Goal: Task Accomplishment & Management: Use online tool/utility

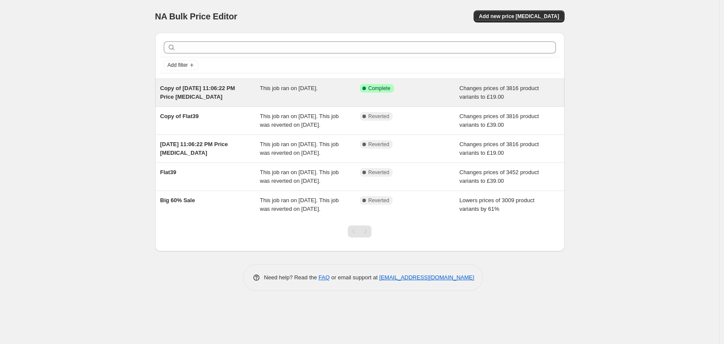
click at [300, 93] on div "This job ran on [DATE]." at bounding box center [310, 92] width 100 height 17
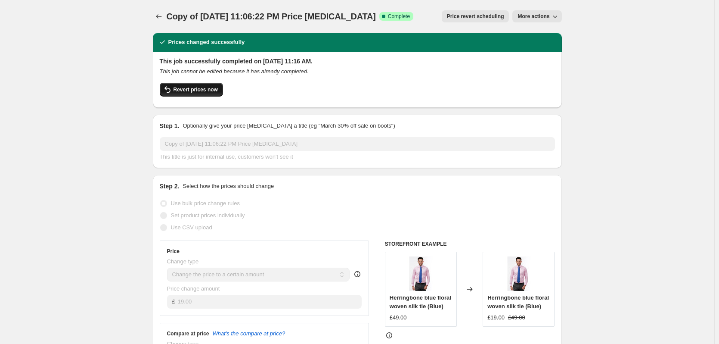
click at [211, 88] on span "Revert prices now" at bounding box center [196, 89] width 44 height 7
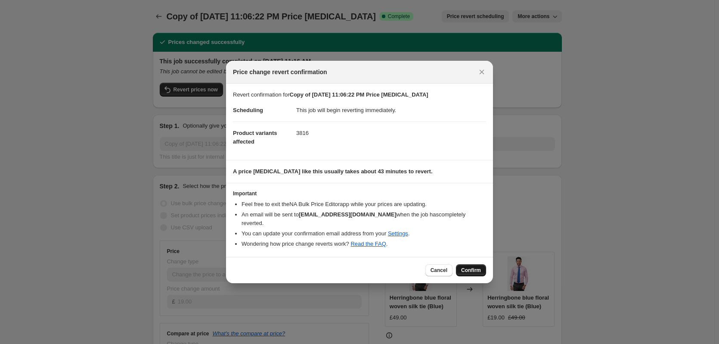
click at [468, 267] on span "Confirm" at bounding box center [471, 270] width 20 height 7
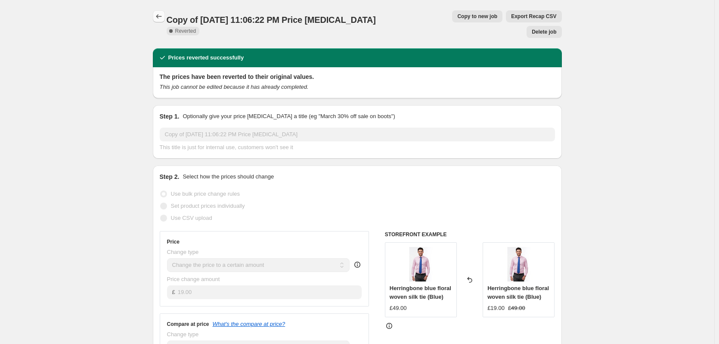
click at [162, 19] on icon "Price change jobs" at bounding box center [159, 16] width 9 height 9
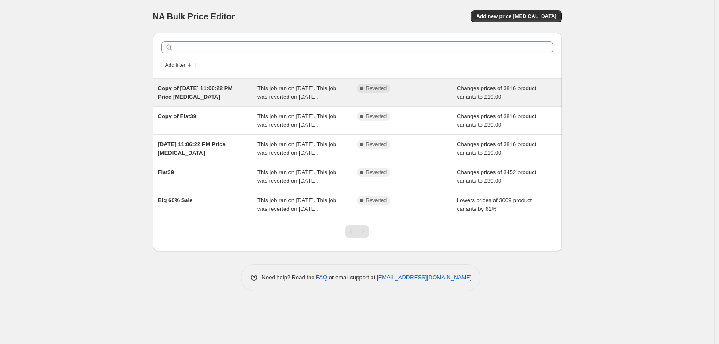
click at [296, 100] on span "This job ran on [DATE]. This job was reverted on [DATE]." at bounding box center [297, 92] width 79 height 15
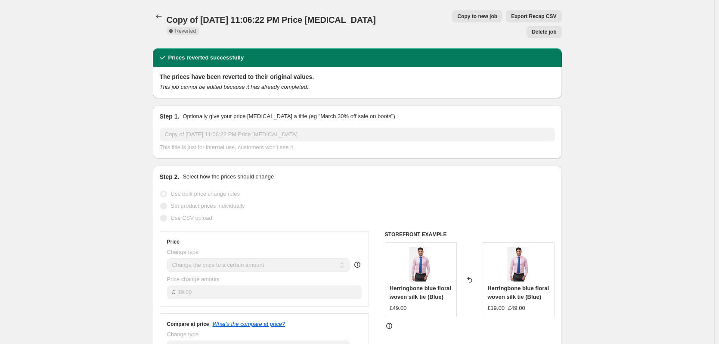
click at [457, 14] on span "Copy to new job" at bounding box center [477, 16] width 40 height 7
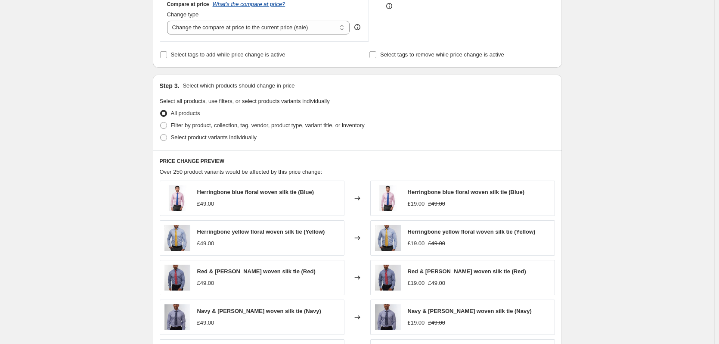
scroll to position [258, 0]
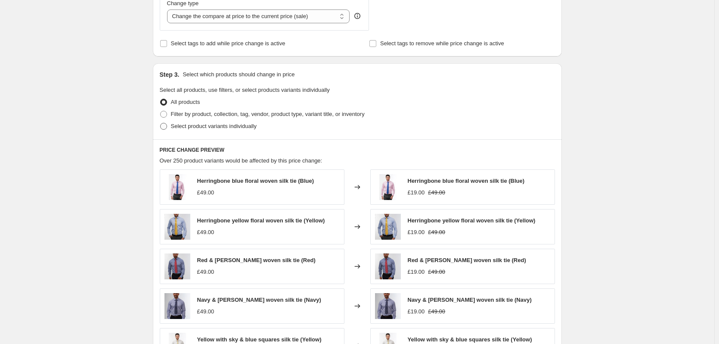
click at [231, 127] on span "Select product variants individually" at bounding box center [214, 126] width 86 height 6
click at [161, 123] on input "Select product variants individually" at bounding box center [160, 123] width 0 height 0
radio input "true"
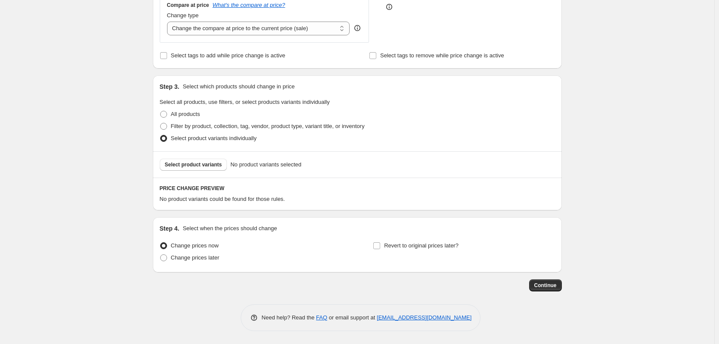
scroll to position [247, 0]
click at [236, 127] on span "Filter by product, collection, tag, vendor, product type, variant title, or inv…" at bounding box center [268, 126] width 194 height 6
click at [161, 123] on input "Filter by product, collection, tag, vendor, product type, variant title, or inv…" at bounding box center [160, 123] width 0 height 0
radio input "true"
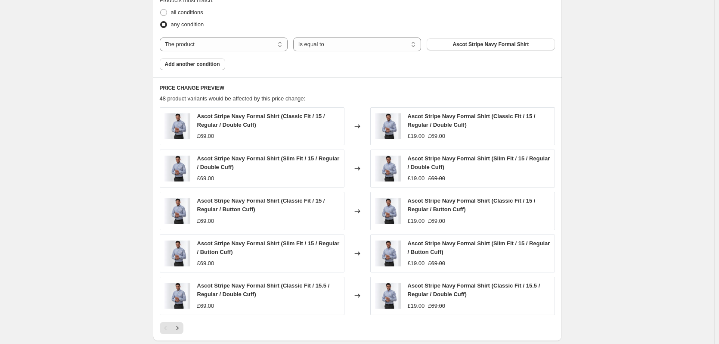
scroll to position [290, 0]
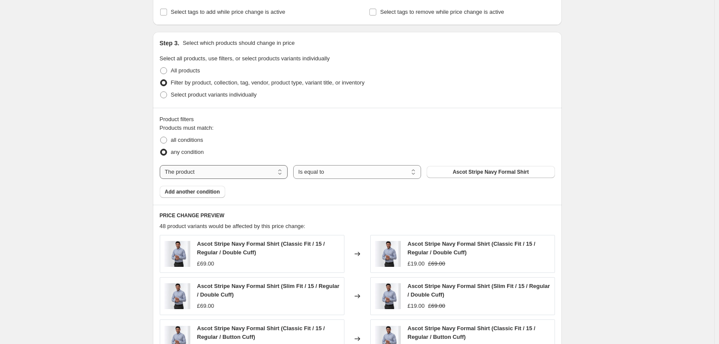
click at [258, 172] on select "The product The product's collection The product's tag The product's vendor The…" at bounding box center [224, 172] width 128 height 14
select select "collection"
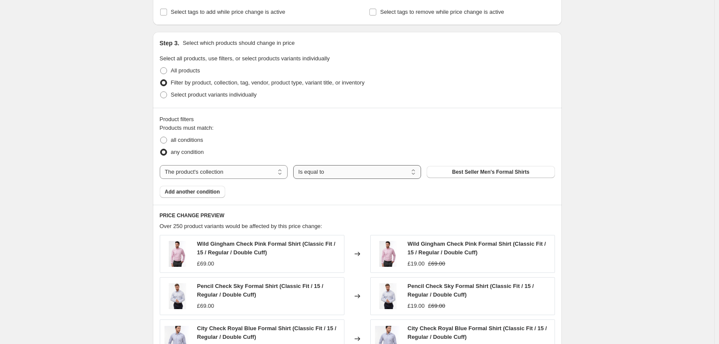
click at [323, 174] on select "Is equal to Is not equal to" at bounding box center [357, 172] width 128 height 14
click at [295, 165] on select "Is equal to Is not equal to" at bounding box center [357, 172] width 128 height 14
click at [244, 174] on select "The product The product's collection The product's tag The product's vendor The…" at bounding box center [224, 172] width 128 height 14
click at [495, 174] on span "Best Seller Men's Formal Shirts" at bounding box center [491, 171] width 78 height 7
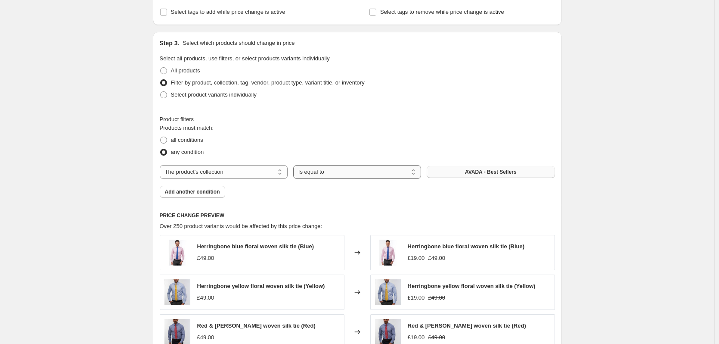
click at [339, 176] on select "Is equal to Is not equal to" at bounding box center [357, 172] width 128 height 14
click at [342, 175] on select "Is equal to Is not equal to" at bounding box center [357, 172] width 128 height 14
click at [205, 192] on span "Add another condition" at bounding box center [192, 191] width 55 height 7
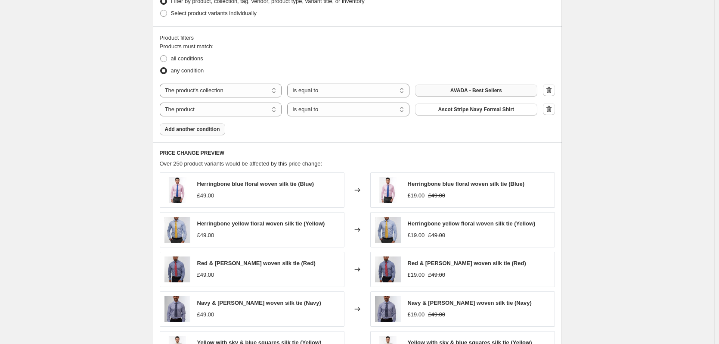
scroll to position [376, 0]
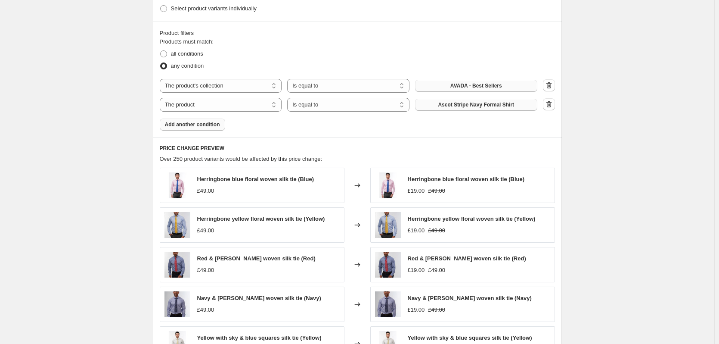
click at [482, 105] on span "Ascot Stripe Navy Formal Shirt" at bounding box center [476, 104] width 76 height 7
click at [236, 102] on select "The product The product's collection The product's tag The product's vendor The…" at bounding box center [221, 105] width 122 height 14
select select "collection"
click at [479, 108] on span "AVADA - Best Sellers" at bounding box center [477, 104] width 52 height 7
click at [191, 127] on span "Add another condition" at bounding box center [192, 124] width 55 height 7
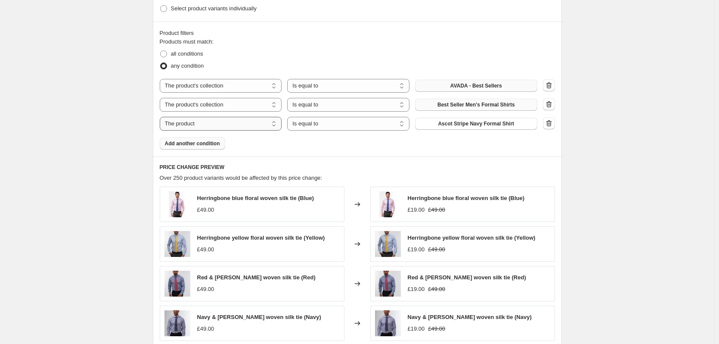
click at [236, 125] on select "The product The product's collection The product's tag The product's vendor The…" at bounding box center [221, 124] width 122 height 14
select select "collection"
click at [467, 126] on span "AVADA - Best Sellers" at bounding box center [477, 123] width 52 height 7
click at [202, 144] on span "Add another condition" at bounding box center [192, 143] width 55 height 7
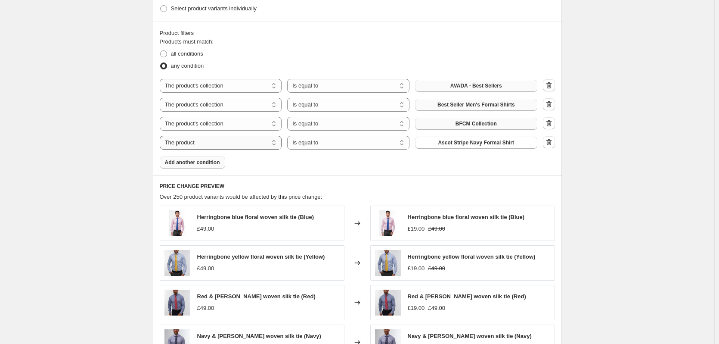
click at [249, 145] on select "The product The product's collection The product's tag The product's vendor The…" at bounding box center [221, 143] width 122 height 14
select select "collection"
click at [487, 146] on span "AVADA - Best Sellers" at bounding box center [477, 142] width 52 height 7
click at [201, 160] on span "Add another condition" at bounding box center [192, 162] width 55 height 7
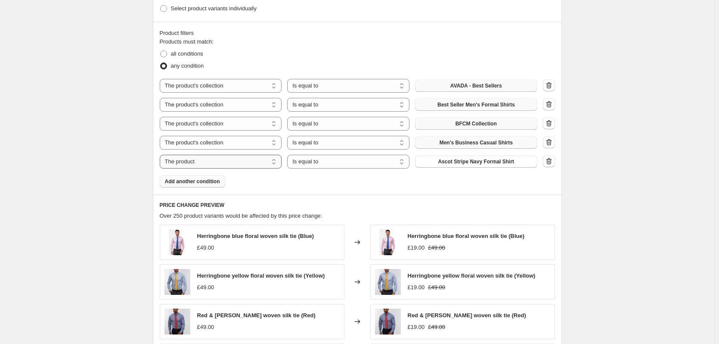
click at [201, 160] on select "The product The product's collection The product's tag The product's vendor The…" at bounding box center [221, 162] width 122 height 14
select select "collection"
click at [487, 164] on span "AVADA - Best Sellers" at bounding box center [477, 161] width 52 height 7
click at [457, 164] on span "Men's Business Casual Shirts" at bounding box center [476, 161] width 73 height 7
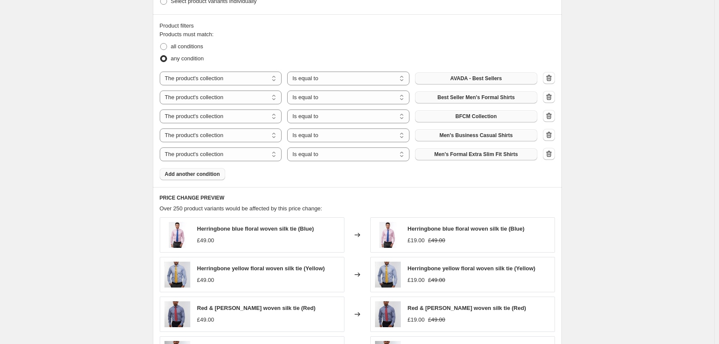
scroll to position [395, 0]
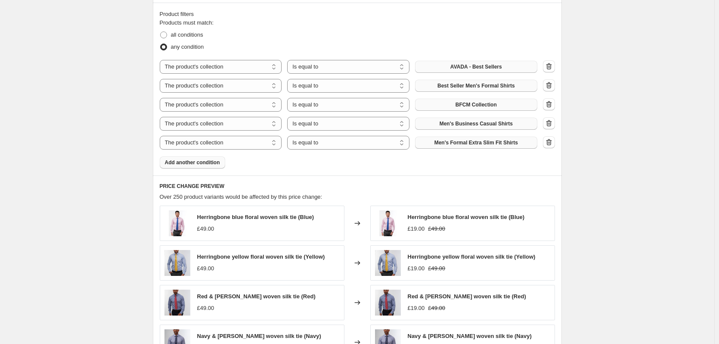
click at [190, 163] on span "Add another condition" at bounding box center [192, 162] width 55 height 7
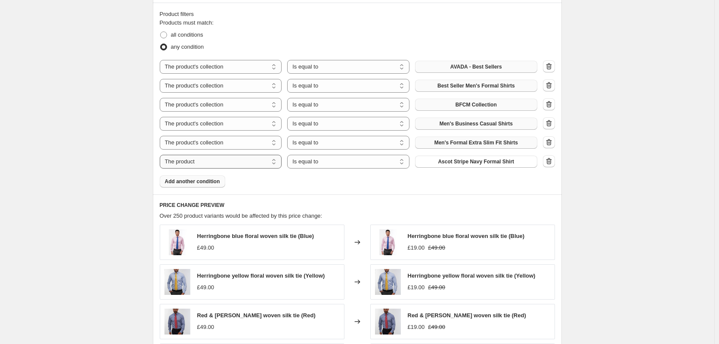
click at [273, 165] on select "The product The product's collection The product's tag The product's vendor The…" at bounding box center [221, 162] width 122 height 14
select select "collection"
click at [457, 163] on span "AVADA - Best Sellers" at bounding box center [477, 161] width 52 height 7
click at [202, 182] on span "Add another condition" at bounding box center [192, 181] width 55 height 7
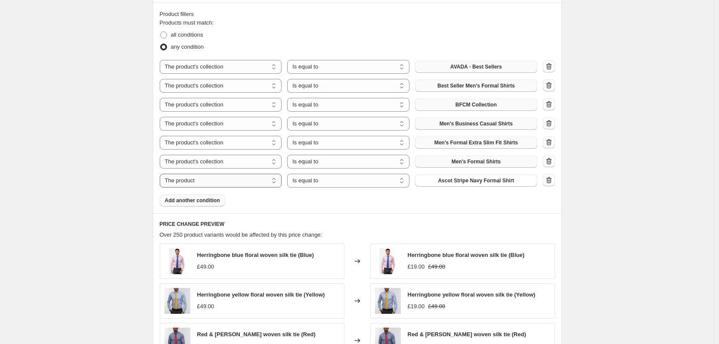
click at [219, 179] on select "The product The product's collection The product's tag The product's vendor The…" at bounding box center [221, 181] width 122 height 14
select select "collection"
click at [343, 182] on select "Is equal to Is not equal to" at bounding box center [348, 181] width 122 height 14
click at [466, 185] on button "AVADA - Best Sellers" at bounding box center [476, 180] width 122 height 12
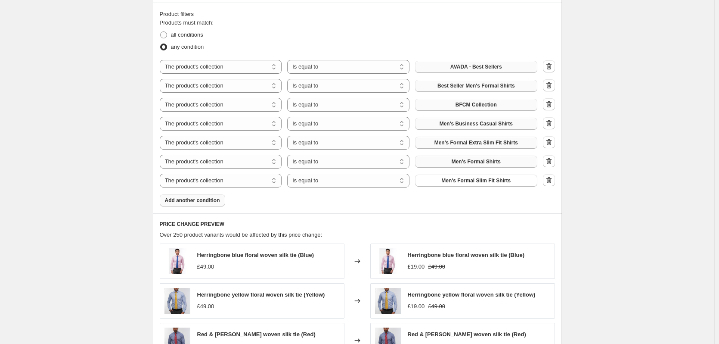
click at [197, 201] on span "Add another condition" at bounding box center [192, 200] width 55 height 7
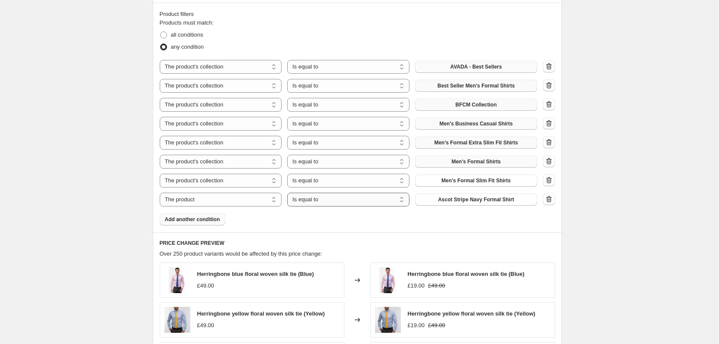
click at [335, 202] on select "Is equal to Is not equal to" at bounding box center [348, 200] width 122 height 14
select select "not_equal"
click at [461, 202] on span "Ascot Stripe Navy Formal Shirt" at bounding box center [476, 199] width 76 height 7
click at [237, 198] on select "The product The product's collection The product's tag The product's vendor The…" at bounding box center [221, 200] width 122 height 14
select select "collection"
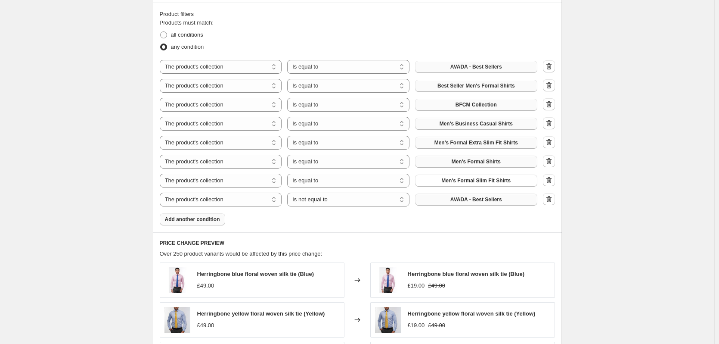
click at [466, 203] on span "AVADA - Best Sellers" at bounding box center [477, 199] width 52 height 7
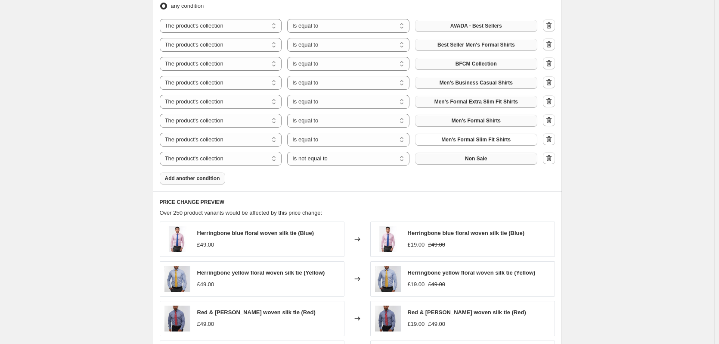
scroll to position [438, 0]
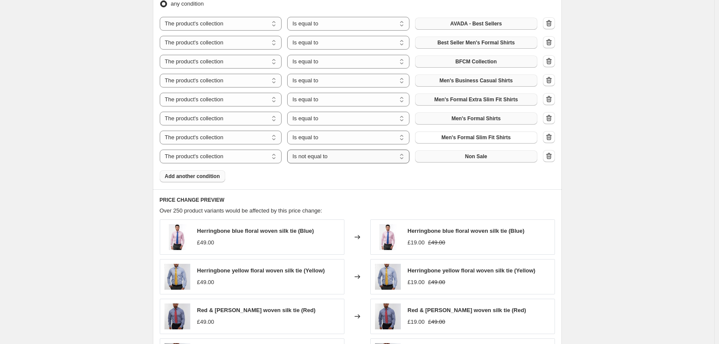
click at [341, 159] on select "Is equal to Is not equal to" at bounding box center [348, 156] width 122 height 14
select select "equal"
click at [212, 177] on span "Add another condition" at bounding box center [192, 176] width 55 height 7
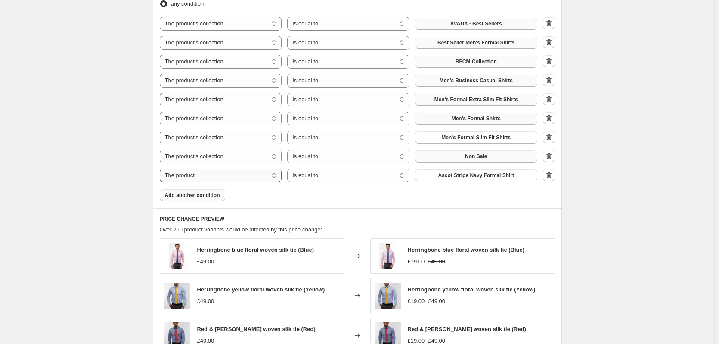
click at [226, 177] on select "The product The product's collection The product's tag The product's vendor The…" at bounding box center [221, 175] width 122 height 14
select select "collection"
click at [460, 180] on button "AVADA - Best Sellers" at bounding box center [476, 175] width 122 height 12
click at [468, 179] on button "Product" at bounding box center [476, 175] width 122 height 12
click at [194, 196] on span "Add another condition" at bounding box center [192, 195] width 55 height 7
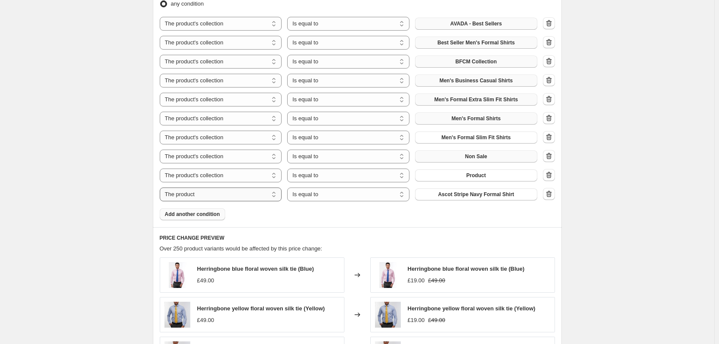
click at [194, 196] on select "The product The product's collection The product's tag The product's vendor The…" at bounding box center [221, 194] width 122 height 14
select select "collection"
click at [469, 195] on span "AVADA - Best Sellers" at bounding box center [477, 194] width 52 height 7
click at [551, 194] on icon "button" at bounding box center [549, 194] width 9 height 9
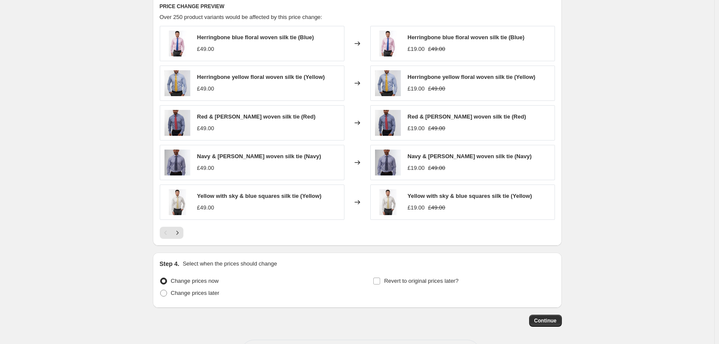
scroll to position [686, 0]
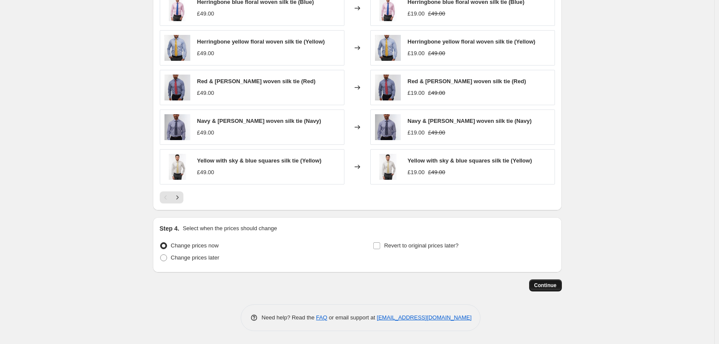
click at [548, 286] on span "Continue" at bounding box center [546, 285] width 22 height 7
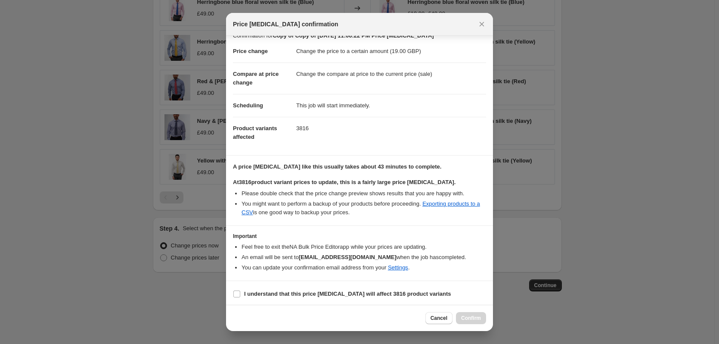
scroll to position [13, 0]
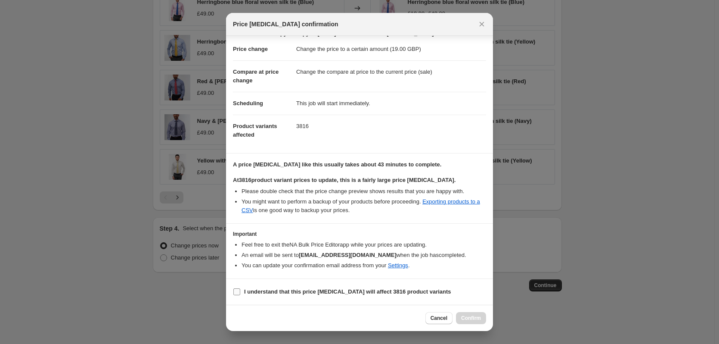
click at [266, 292] on b "I understand that this price [MEDICAL_DATA] will affect 3816 product variants" at bounding box center [347, 291] width 207 height 6
click at [240, 292] on input "I understand that this price [MEDICAL_DATA] will affect 3816 product variants" at bounding box center [236, 291] width 7 height 7
checkbox input "true"
click at [474, 321] on span "Confirm" at bounding box center [471, 317] width 20 height 7
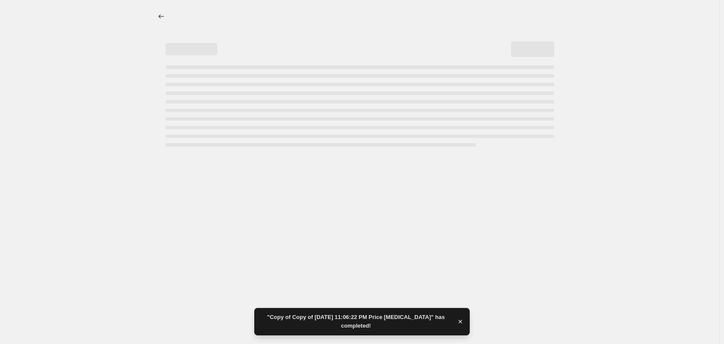
select select "collection"
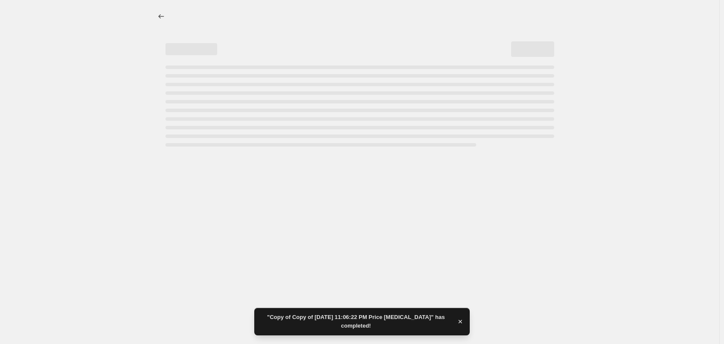
select select "collection"
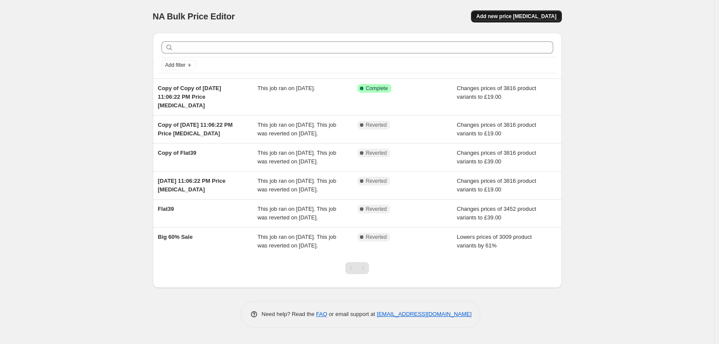
click at [504, 18] on span "Add new price [MEDICAL_DATA]" at bounding box center [516, 16] width 80 height 7
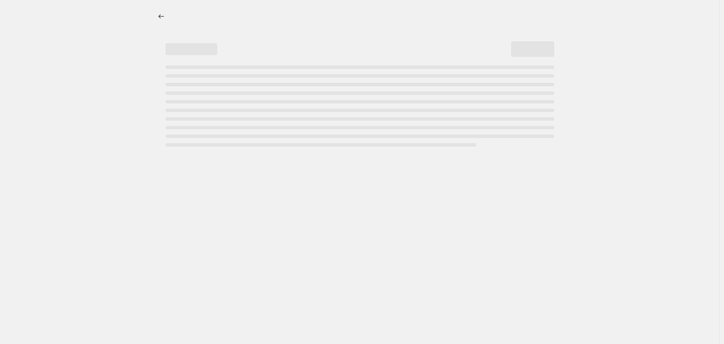
select select "percentage"
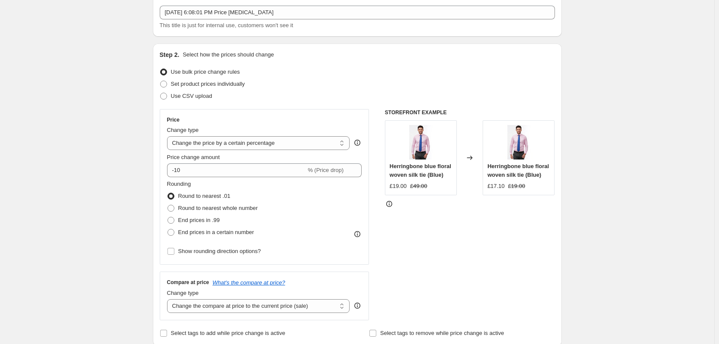
scroll to position [129, 0]
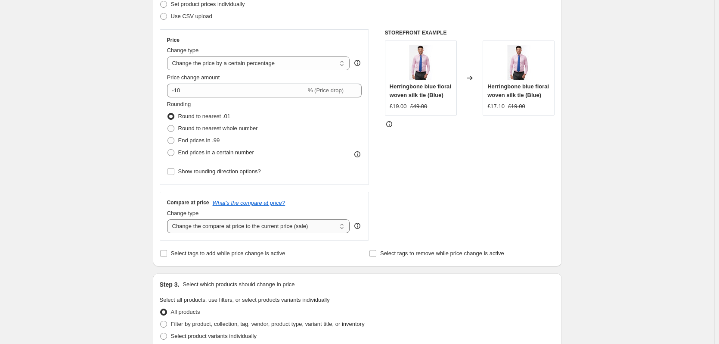
click at [247, 227] on select "Change the compare at price to the current price (sale) Change the compare at p…" at bounding box center [258, 226] width 183 height 14
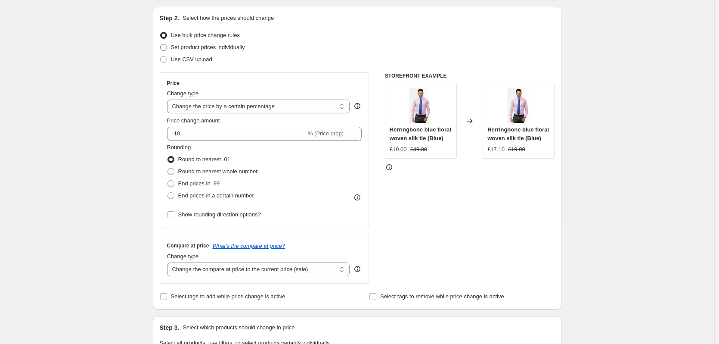
click at [218, 47] on span "Set product prices individually" at bounding box center [208, 47] width 74 height 6
click at [161, 44] on input "Set product prices individually" at bounding box center [160, 44] width 0 height 0
radio input "true"
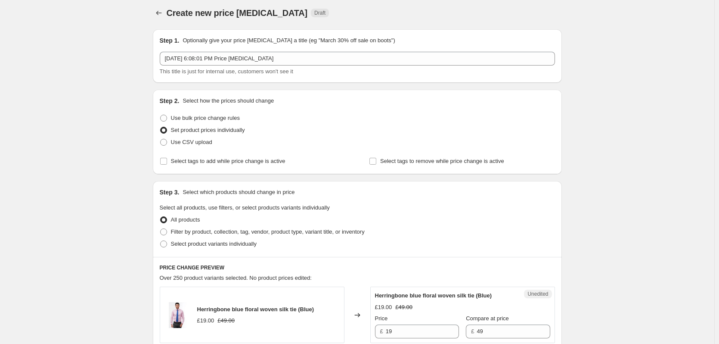
scroll to position [0, 0]
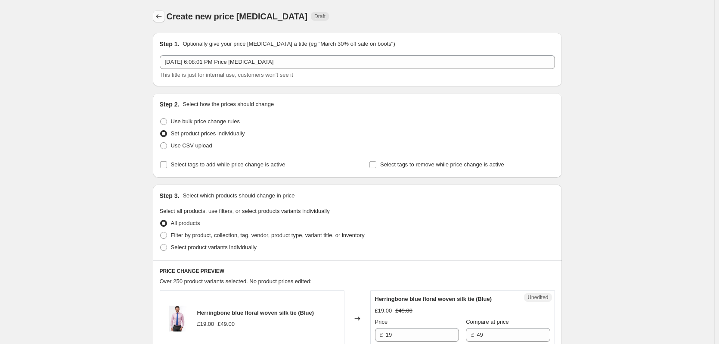
click at [163, 15] on icon "Price change jobs" at bounding box center [159, 16] width 9 height 9
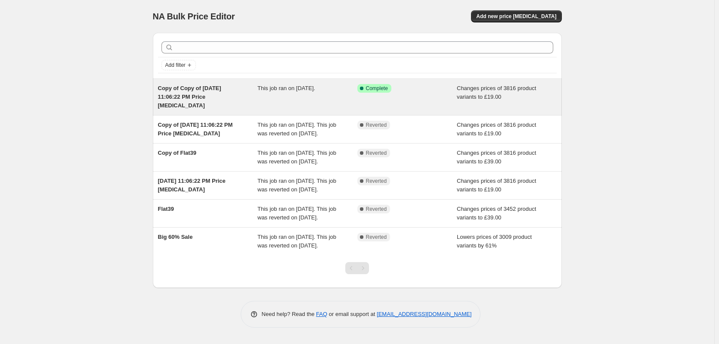
click at [291, 94] on div "This job ran on [DATE]." at bounding box center [308, 97] width 100 height 26
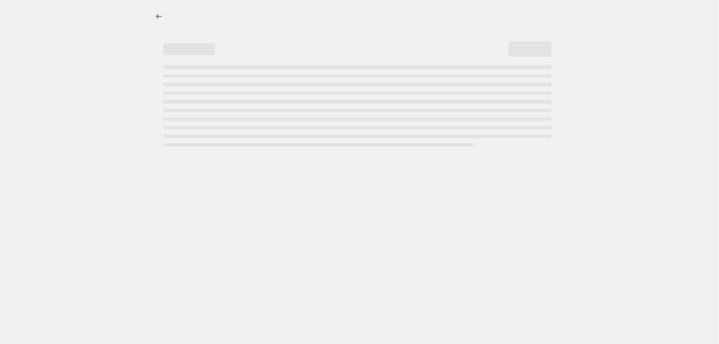
select select "collection"
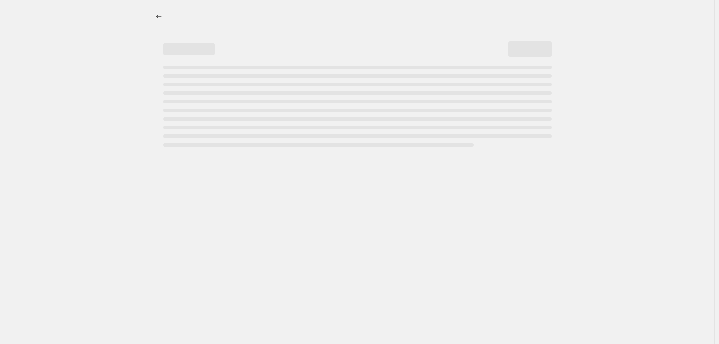
select select "collection"
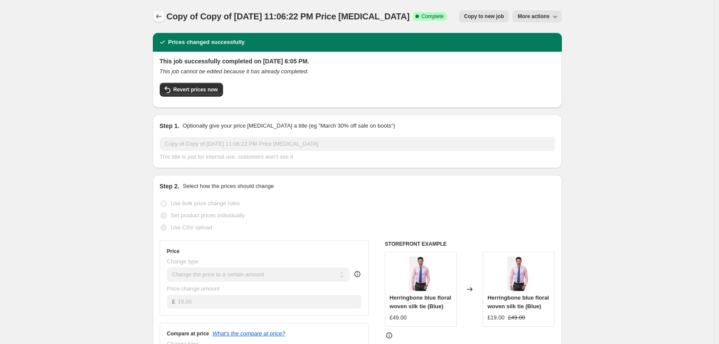
click at [160, 17] on icon "Price change jobs" at bounding box center [159, 16] width 9 height 9
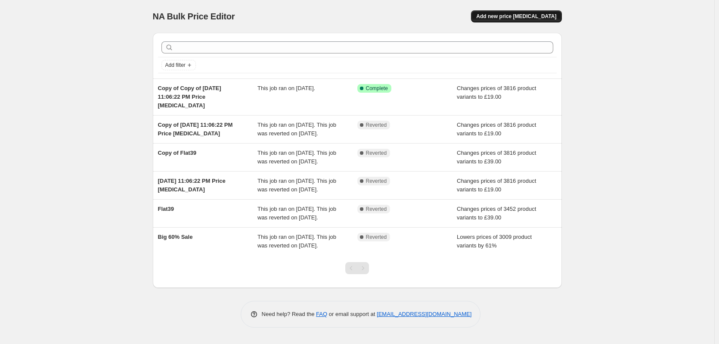
click at [534, 19] on span "Add new price [MEDICAL_DATA]" at bounding box center [516, 16] width 80 height 7
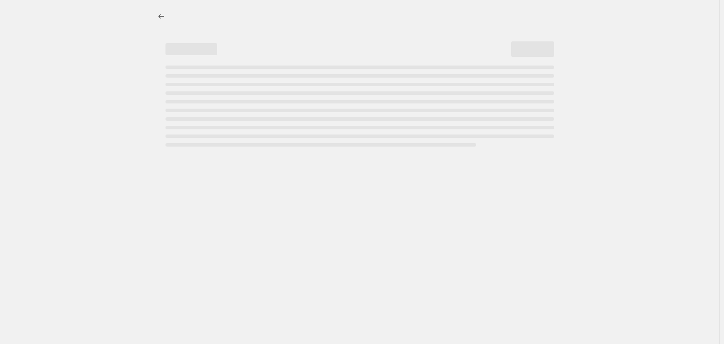
select select "percentage"
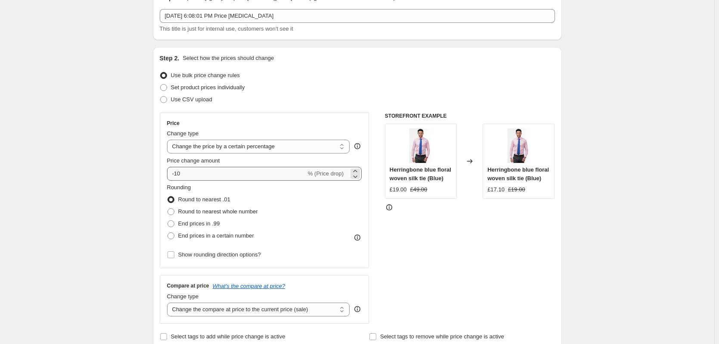
scroll to position [86, 0]
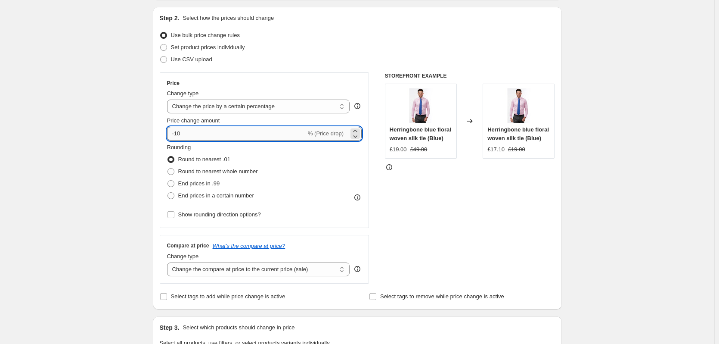
drag, startPoint x: 177, startPoint y: 134, endPoint x: 302, endPoint y: 134, distance: 125.4
click at [288, 134] on input "-10" at bounding box center [236, 134] width 139 height 14
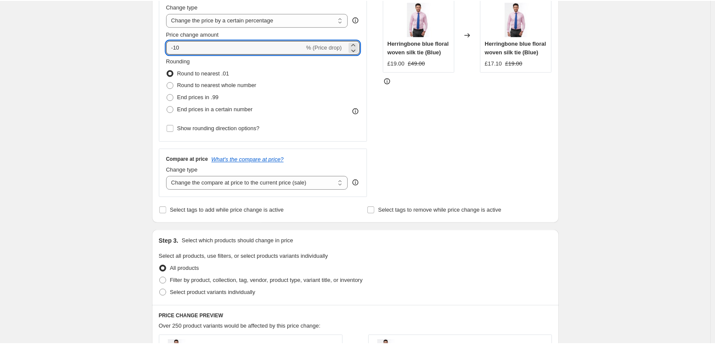
scroll to position [0, 0]
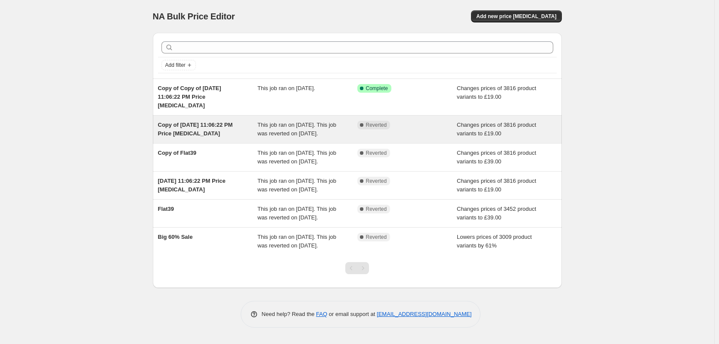
click at [283, 127] on span "This job ran on [DATE]. This job was reverted on [DATE]." at bounding box center [297, 128] width 79 height 15
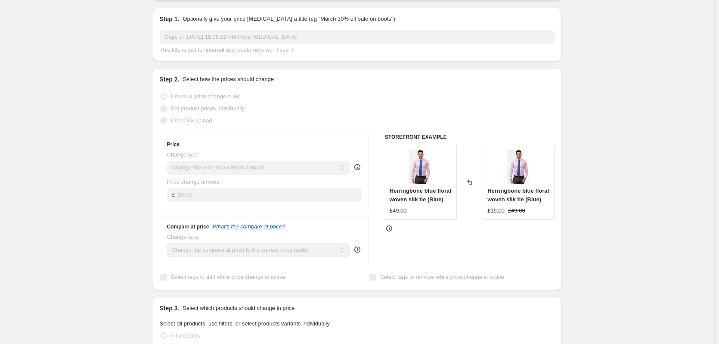
scroll to position [129, 0]
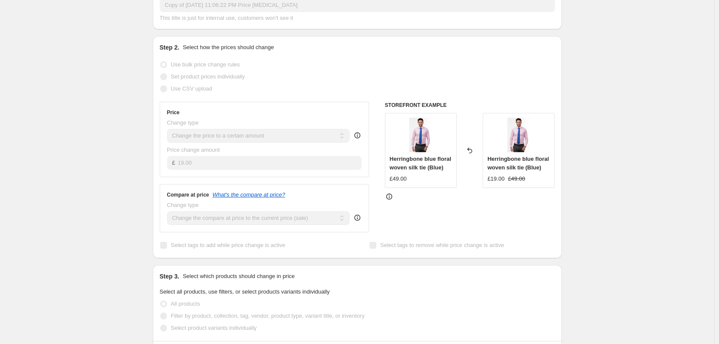
click at [474, 146] on icon at bounding box center [470, 150] width 9 height 9
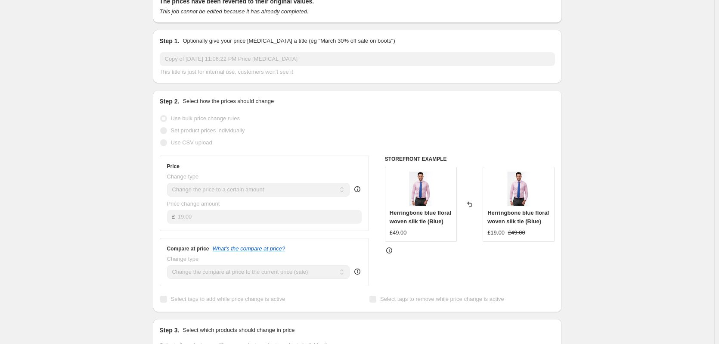
scroll to position [0, 0]
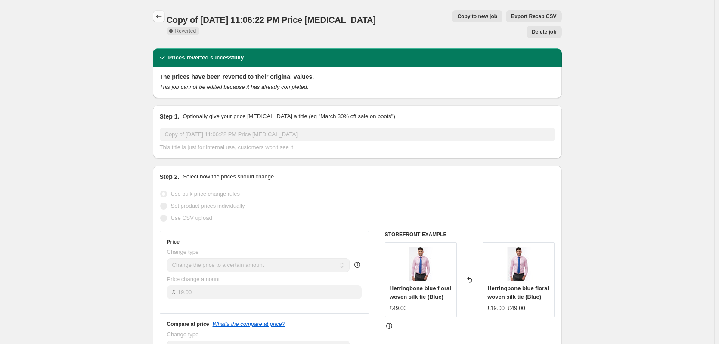
click at [163, 16] on icon "Price change jobs" at bounding box center [159, 16] width 9 height 9
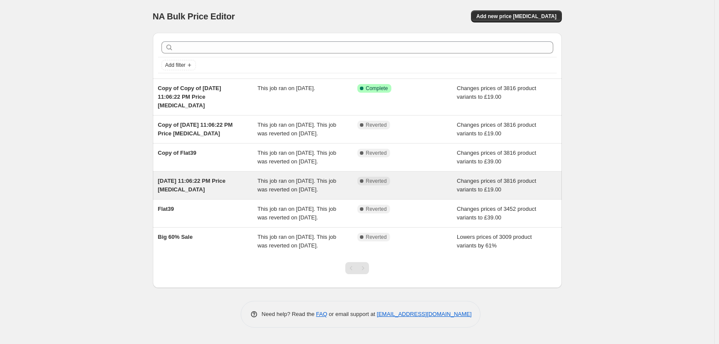
click at [307, 193] on span "This job ran on [DATE]. This job was reverted on [DATE]." at bounding box center [297, 184] width 79 height 15
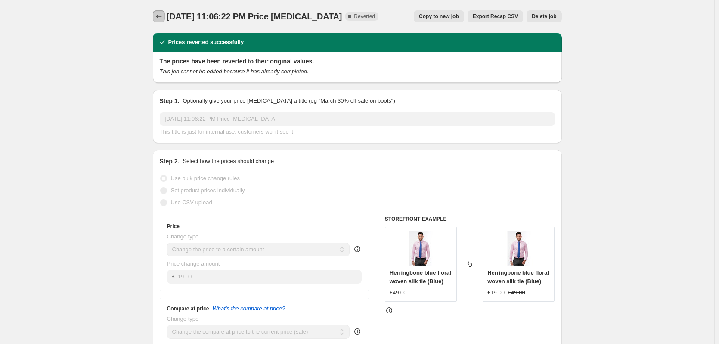
click at [162, 15] on icon "Price change jobs" at bounding box center [159, 16] width 9 height 9
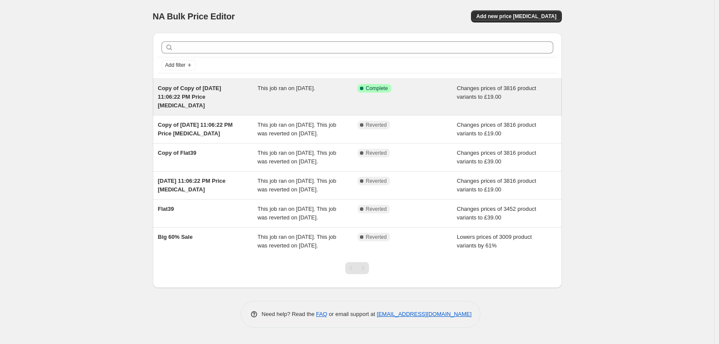
click at [279, 99] on div "This job ran on [DATE]." at bounding box center [308, 97] width 100 height 26
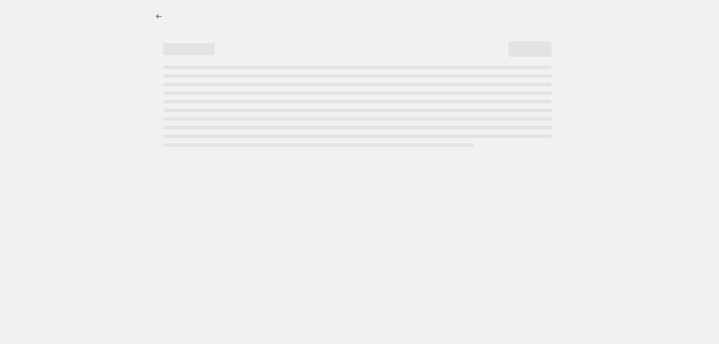
select select "collection"
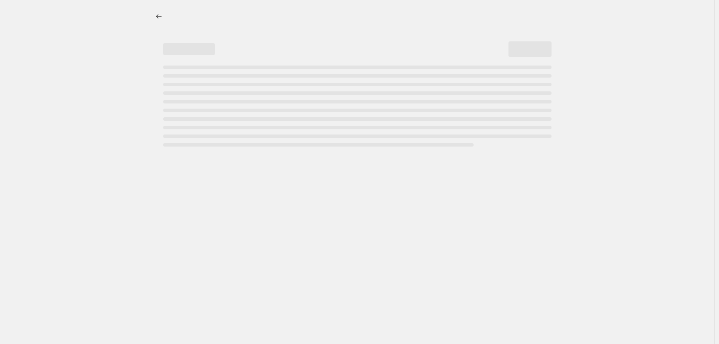
select select "collection"
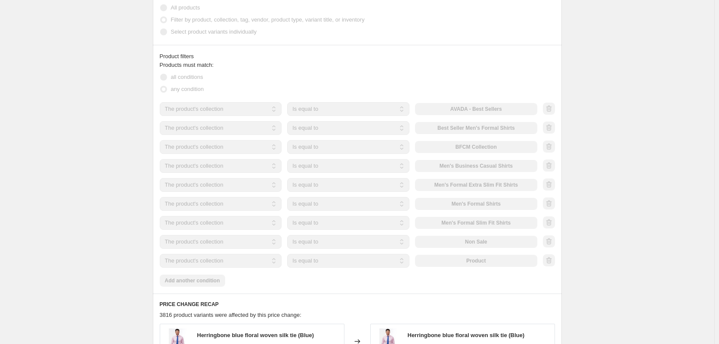
scroll to position [517, 0]
